Goal: Task Accomplishment & Management: Use online tool/utility

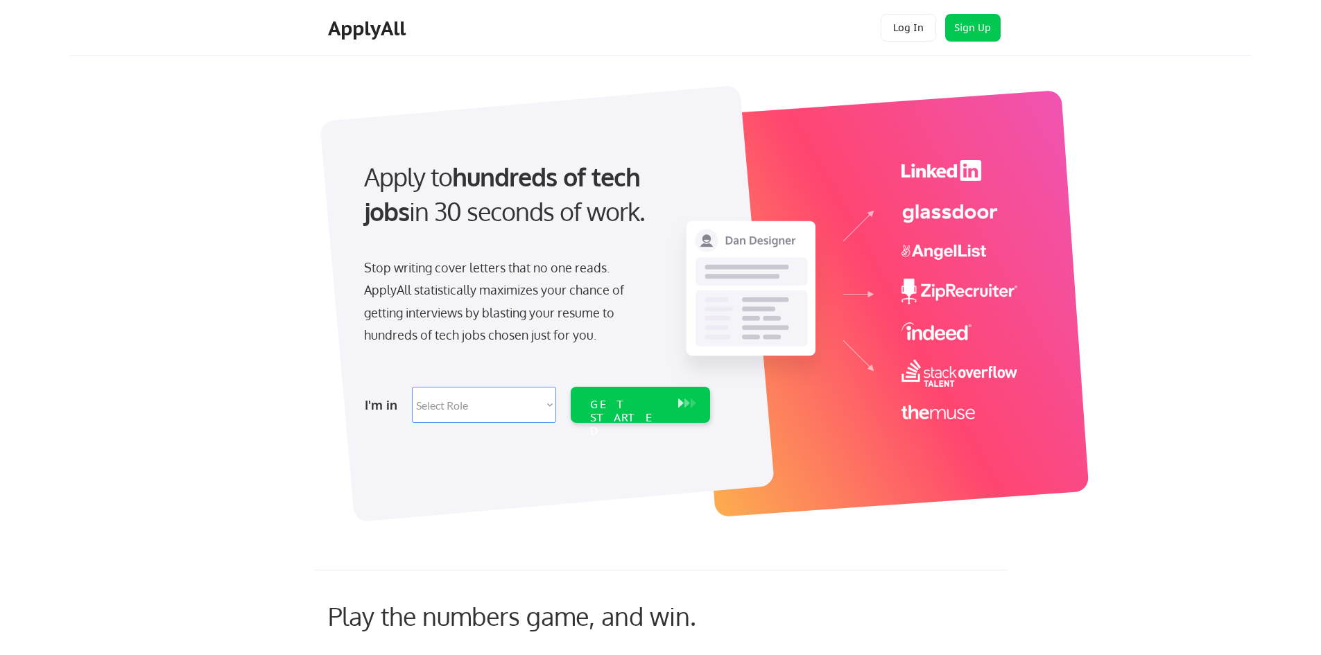
click at [461, 401] on select "Select Role Software Engineering Product Management Customer Success Sales UI/U…" at bounding box center [484, 405] width 144 height 36
select select ""hr_recruiting""
click at [412, 387] on select "Select Role Software Engineering Product Management Customer Success Sales UI/U…" at bounding box center [484, 405] width 144 height 36
select select ""hr_recruiting""
click at [617, 413] on div "GET STARTED" at bounding box center [627, 405] width 88 height 36
